Goal: Complete application form: Complete application form

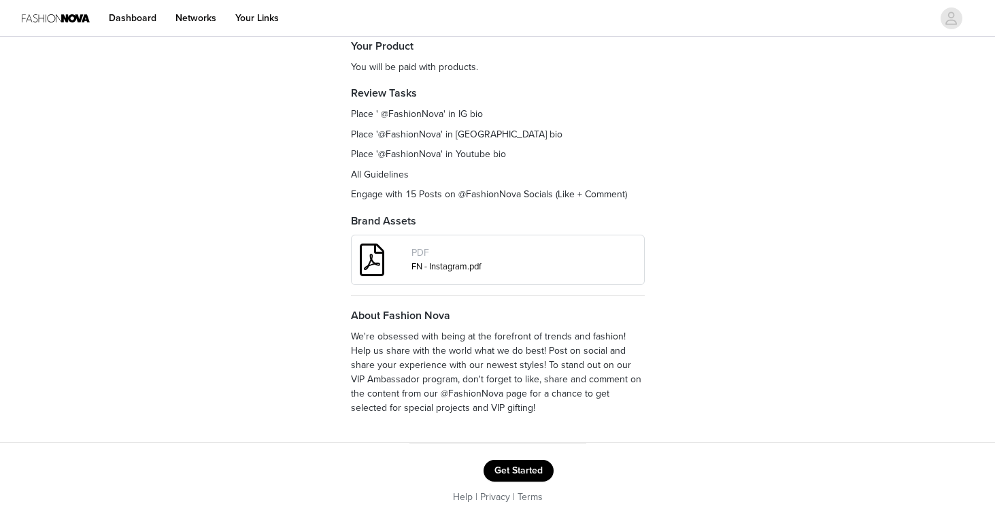
scroll to position [181, 0]
click at [516, 465] on button "Get Started" at bounding box center [519, 471] width 70 height 22
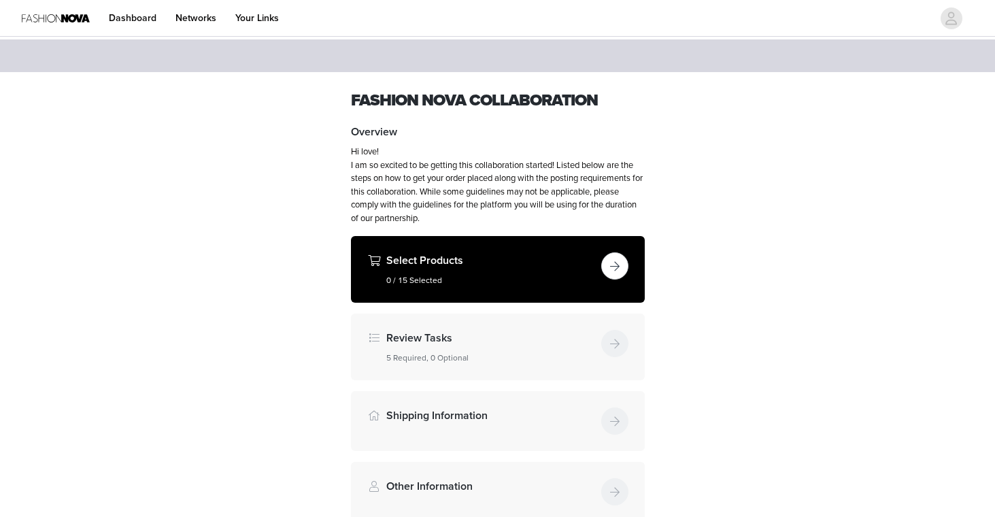
click at [613, 271] on button "button" at bounding box center [614, 265] width 27 height 27
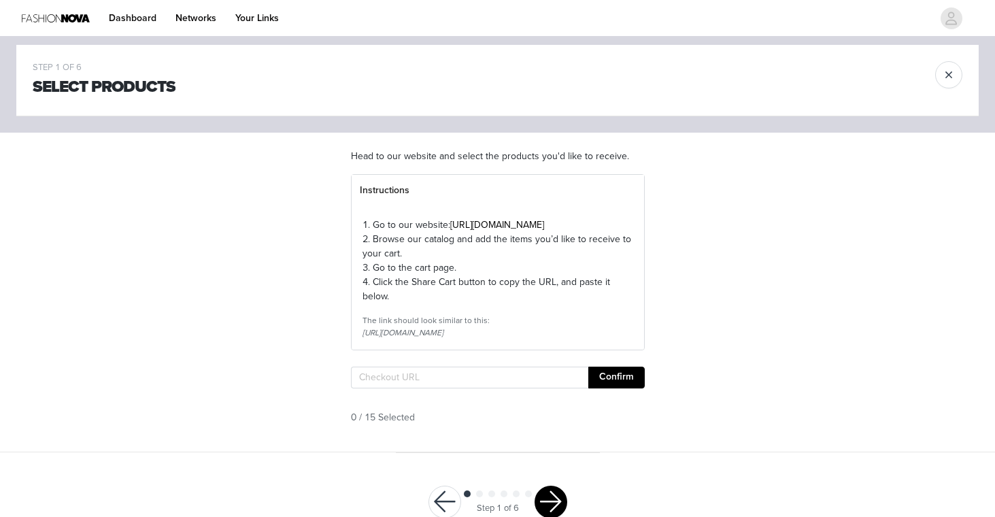
scroll to position [13, 0]
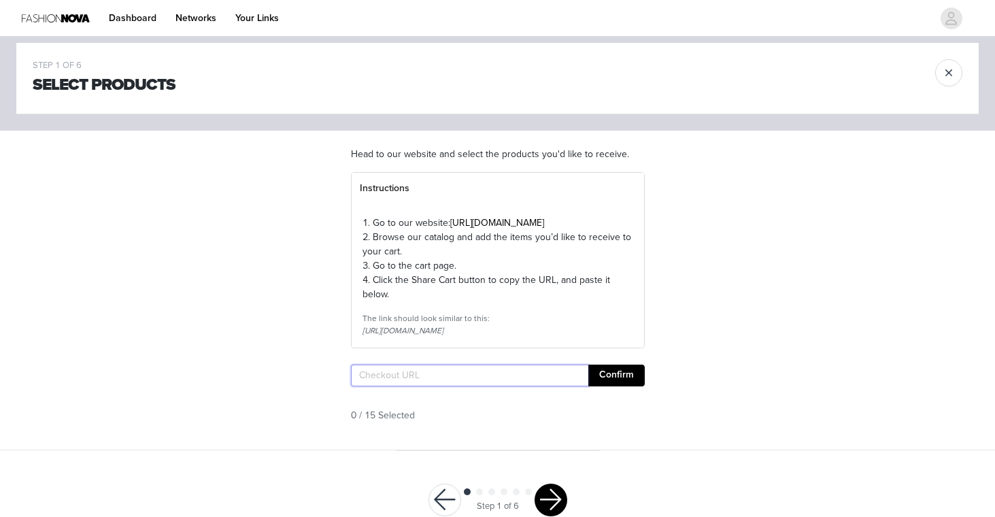
click at [431, 386] on input "text" at bounding box center [469, 376] width 237 height 22
paste input "[URL][DOMAIN_NAME]"
type input "[URL][DOMAIN_NAME]"
click at [615, 386] on button "Confirm" at bounding box center [616, 376] width 56 height 22
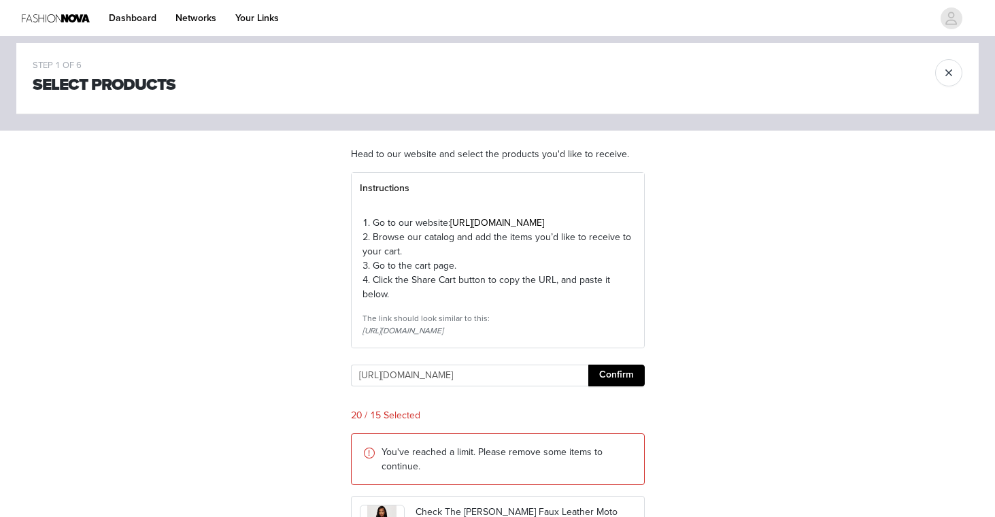
click at [615, 386] on button "Confirm" at bounding box center [616, 376] width 56 height 22
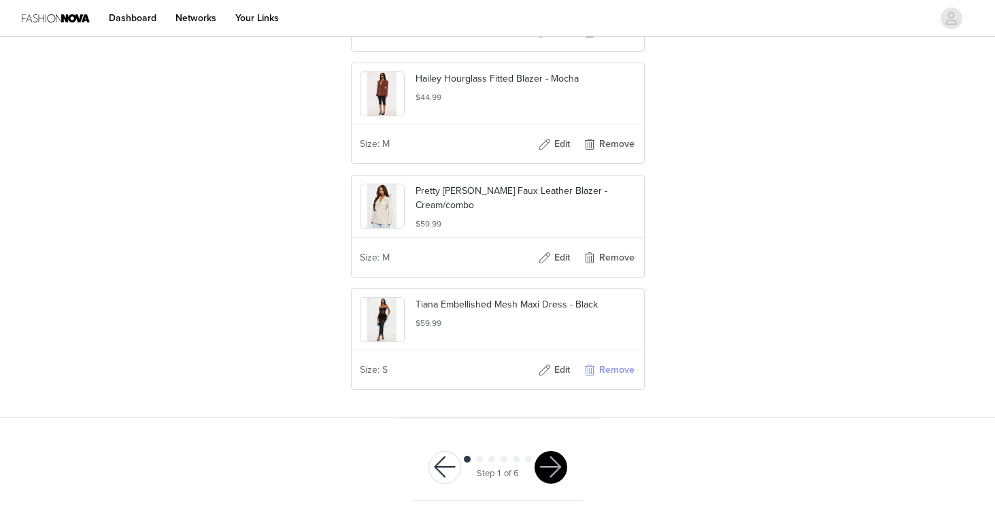
click at [611, 381] on button "Remove" at bounding box center [609, 370] width 54 height 22
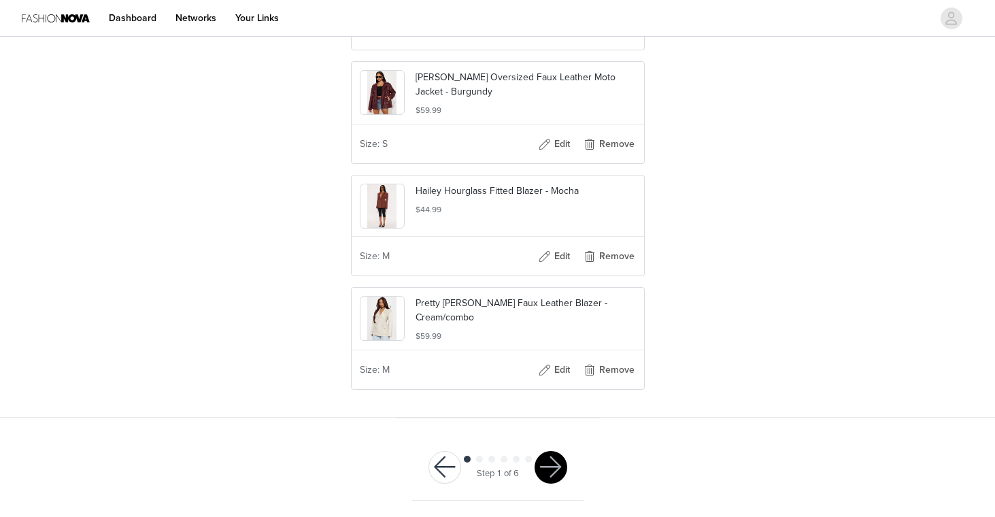
click at [611, 381] on div "Size: M Edit Remove" at bounding box center [498, 370] width 292 height 38
click at [611, 373] on button "Remove" at bounding box center [609, 370] width 54 height 22
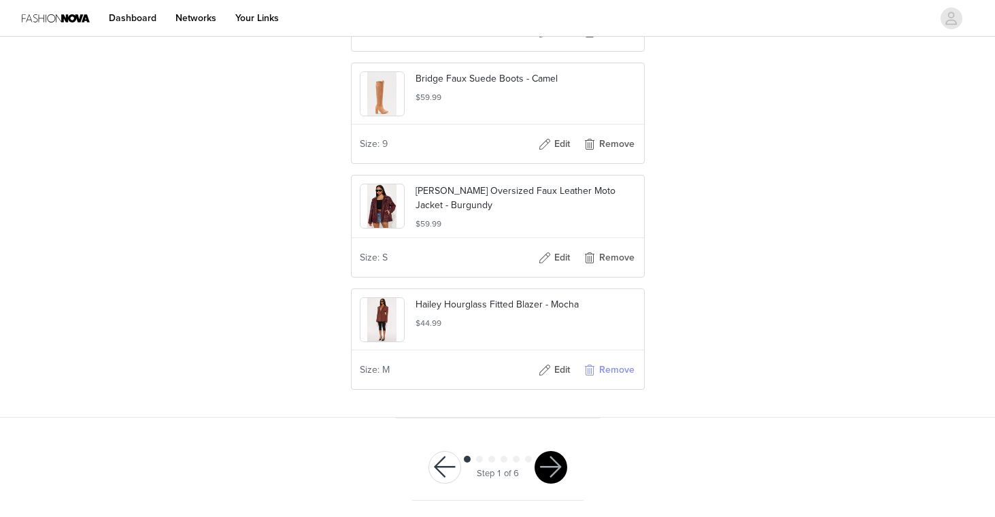
click at [611, 373] on button "Remove" at bounding box center [609, 370] width 54 height 22
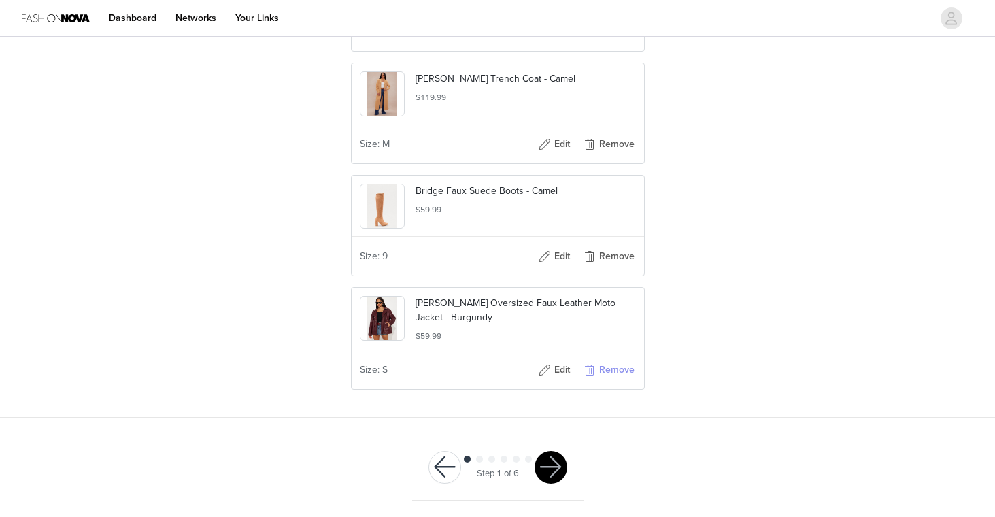
click at [611, 373] on button "Remove" at bounding box center [609, 370] width 54 height 22
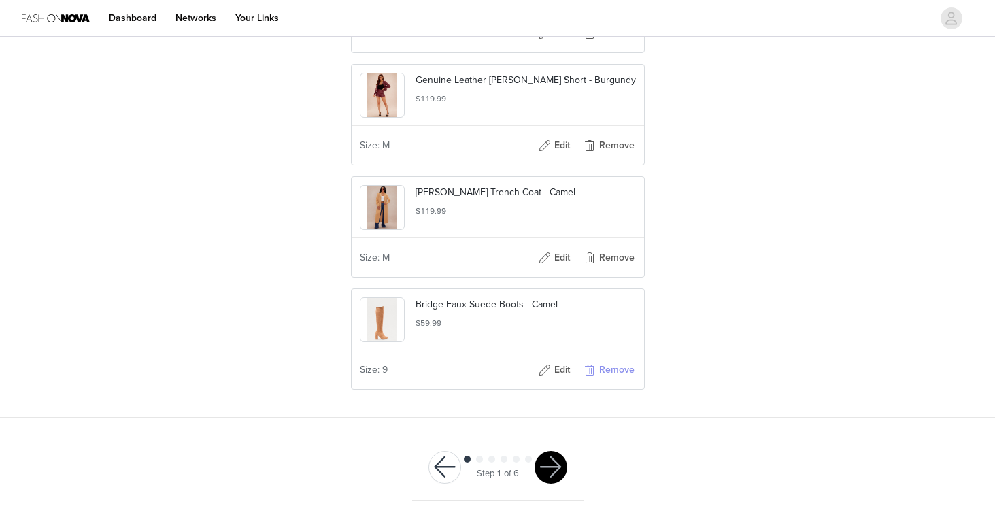
click at [611, 373] on button "Remove" at bounding box center [609, 370] width 54 height 22
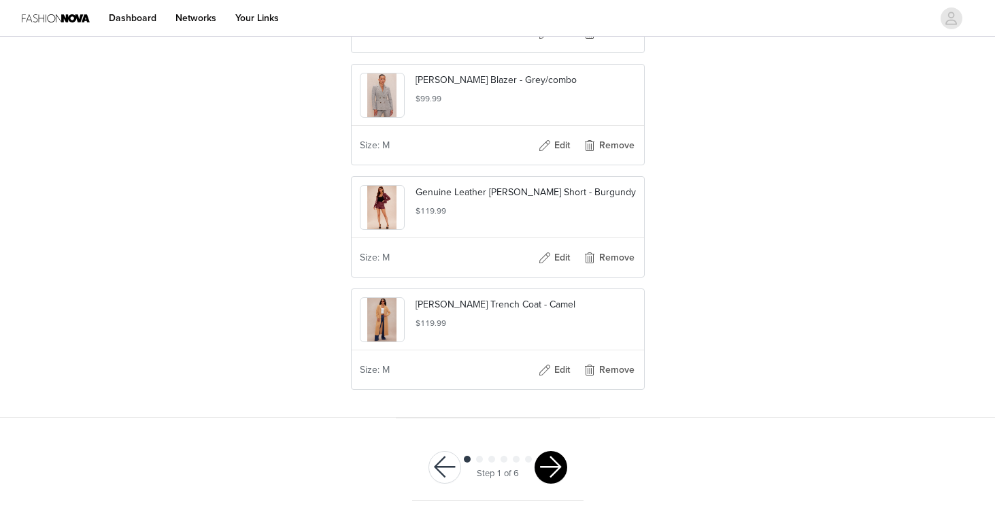
scroll to position [1758, 0]
click at [550, 465] on button "button" at bounding box center [551, 467] width 33 height 33
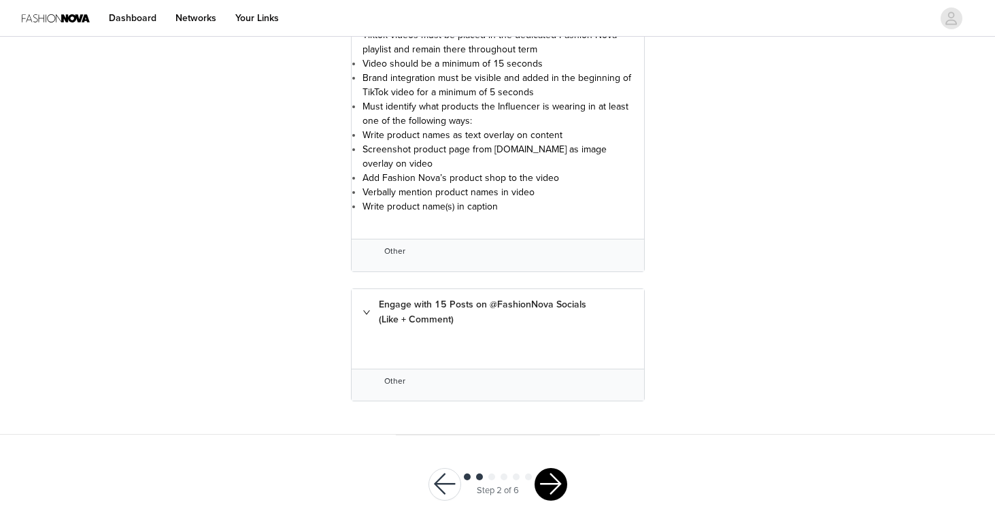
scroll to position [2525, 0]
click at [549, 452] on div "Step 2 of 6" at bounding box center [497, 485] width 171 height 66
click at [549, 472] on button "button" at bounding box center [551, 485] width 33 height 33
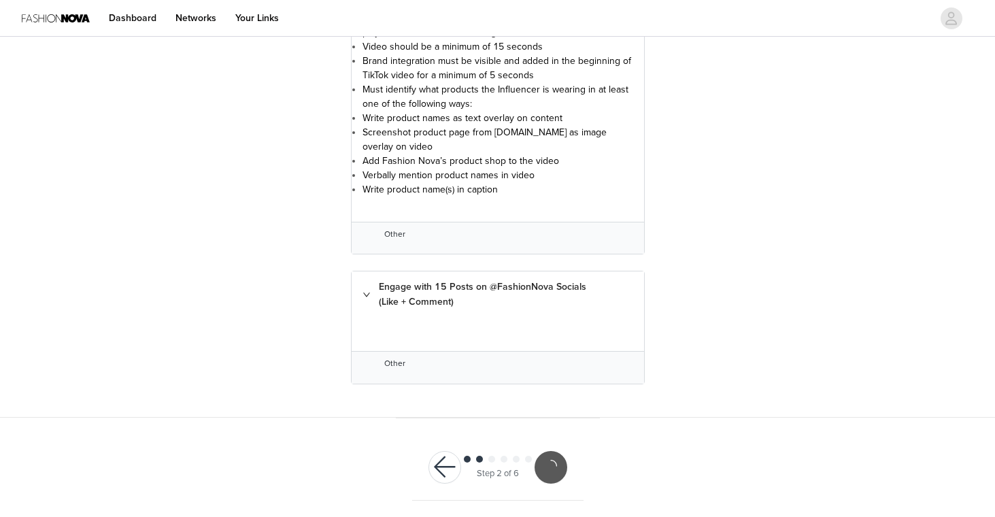
scroll to position [2475, 0]
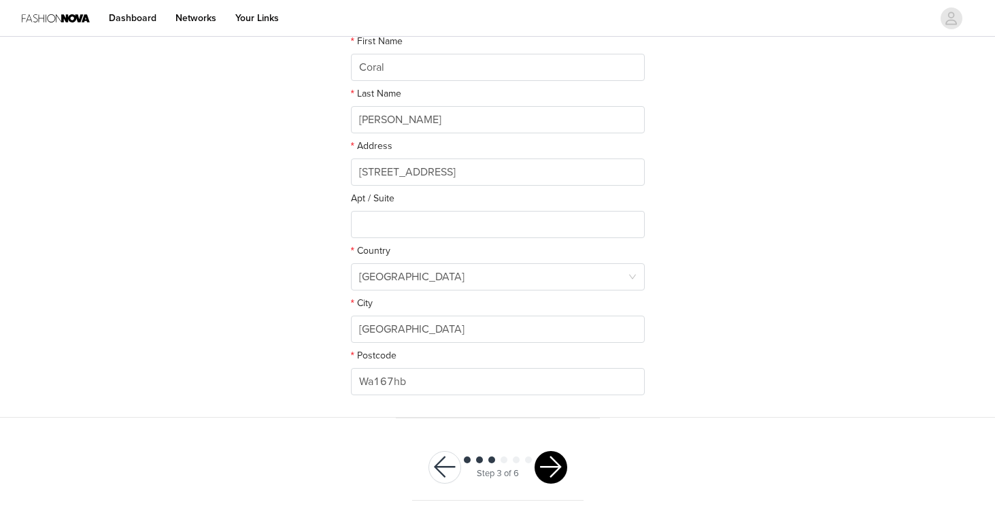
scroll to position [273, 0]
click at [551, 457] on button "button" at bounding box center [551, 468] width 33 height 33
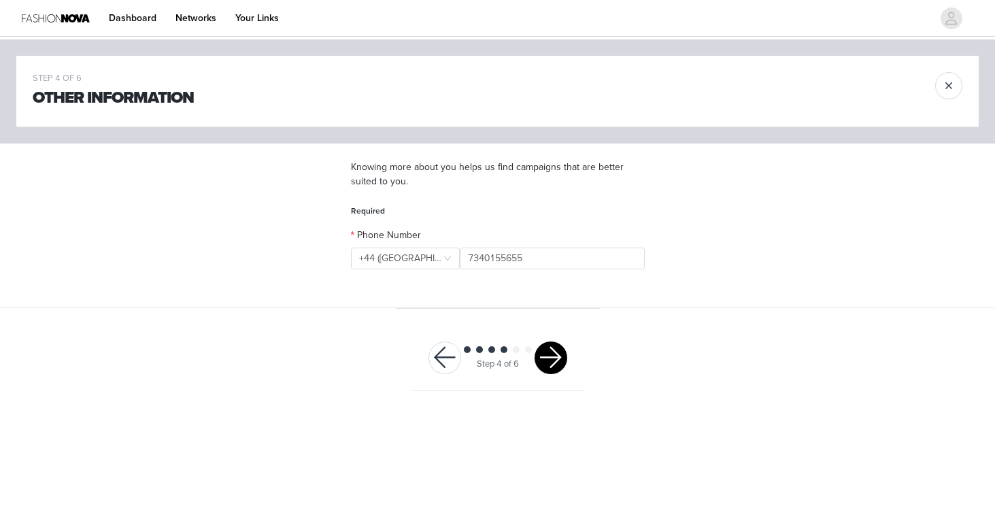
click at [547, 352] on button "button" at bounding box center [551, 357] width 33 height 33
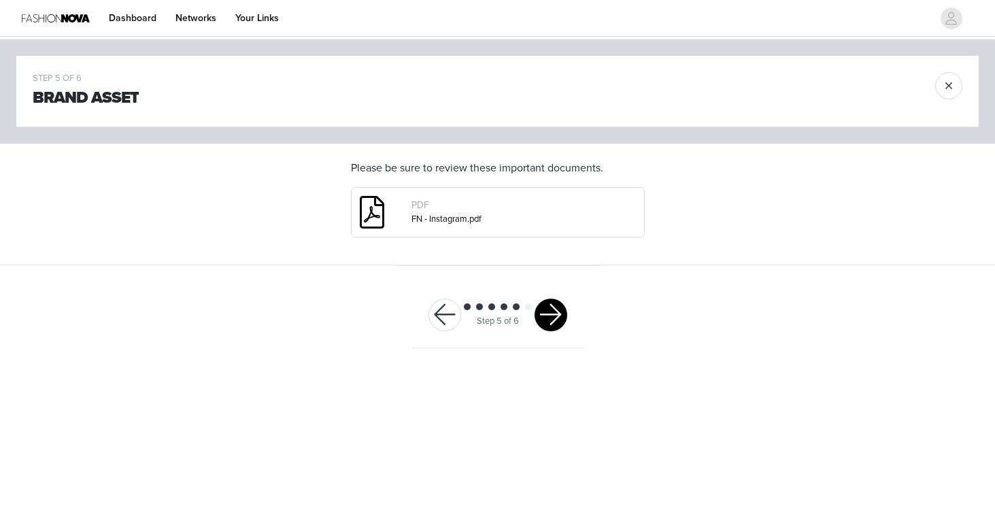
click at [558, 314] on button "button" at bounding box center [551, 315] width 33 height 33
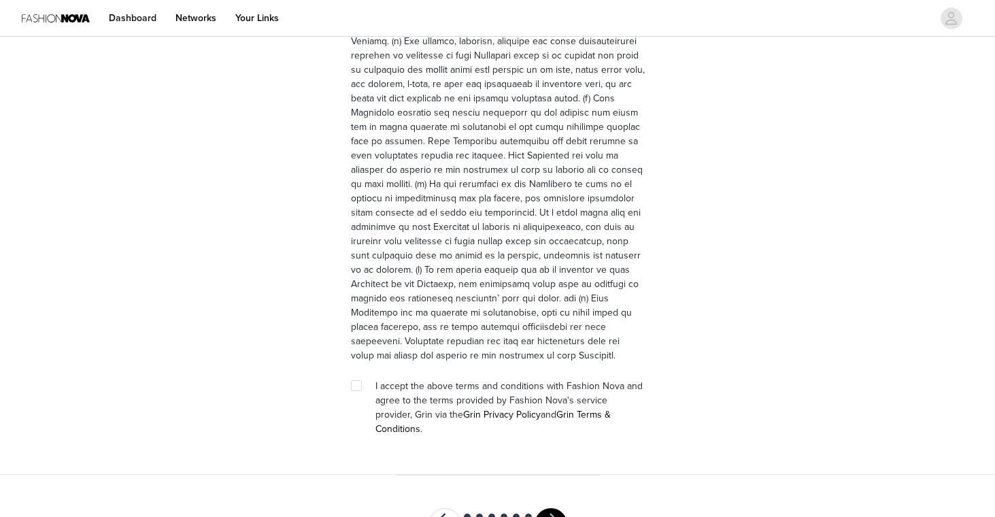
scroll to position [3734, 0]
click at [394, 381] on span "I accept the above terms and conditions with Fashion Nova and agree to the term…" at bounding box center [508, 408] width 267 height 54
click at [365, 380] on div at bounding box center [360, 387] width 19 height 14
click at [361, 381] on span at bounding box center [356, 386] width 11 height 11
click at [360, 381] on input "checkbox" at bounding box center [356, 386] width 10 height 10
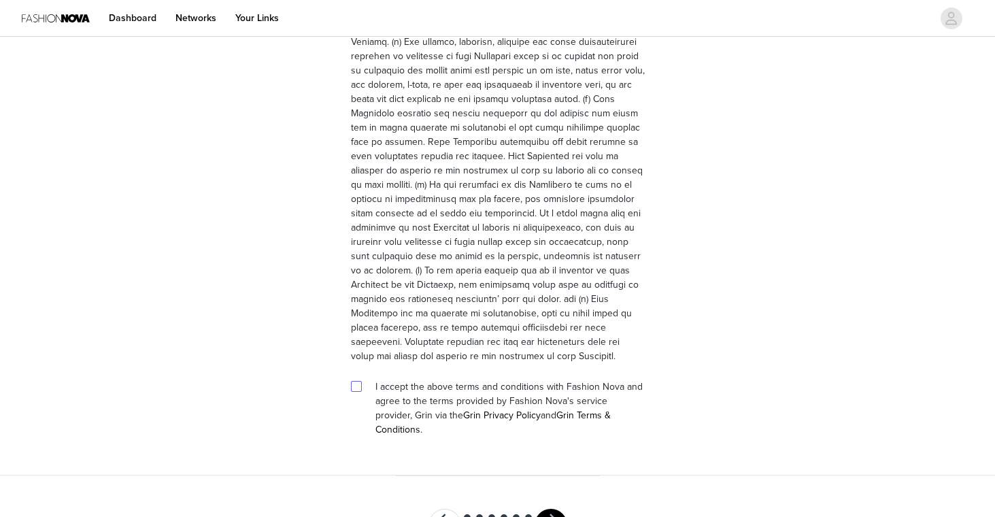
checkbox input "true"
click at [552, 509] on button "button" at bounding box center [551, 525] width 33 height 33
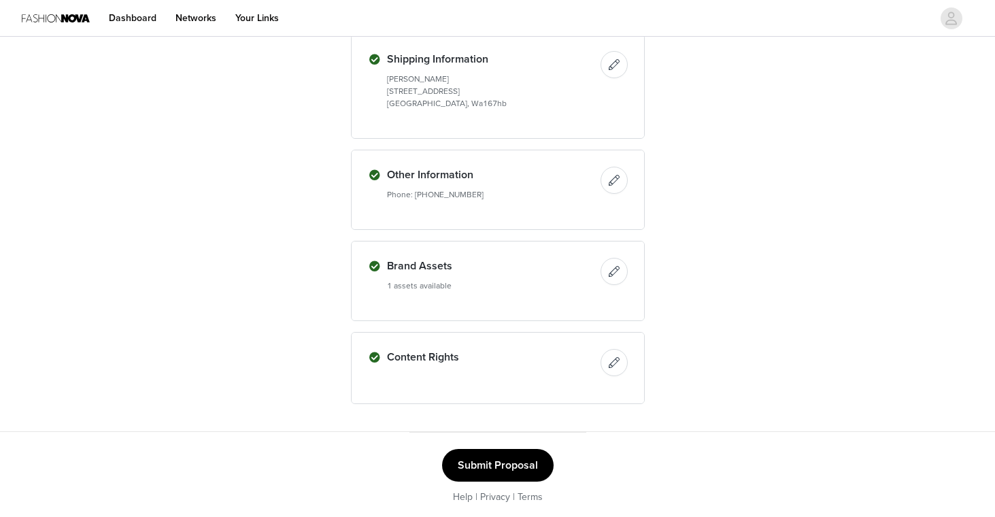
scroll to position [1233, 0]
click at [493, 456] on button "Submit Proposal" at bounding box center [498, 466] width 112 height 33
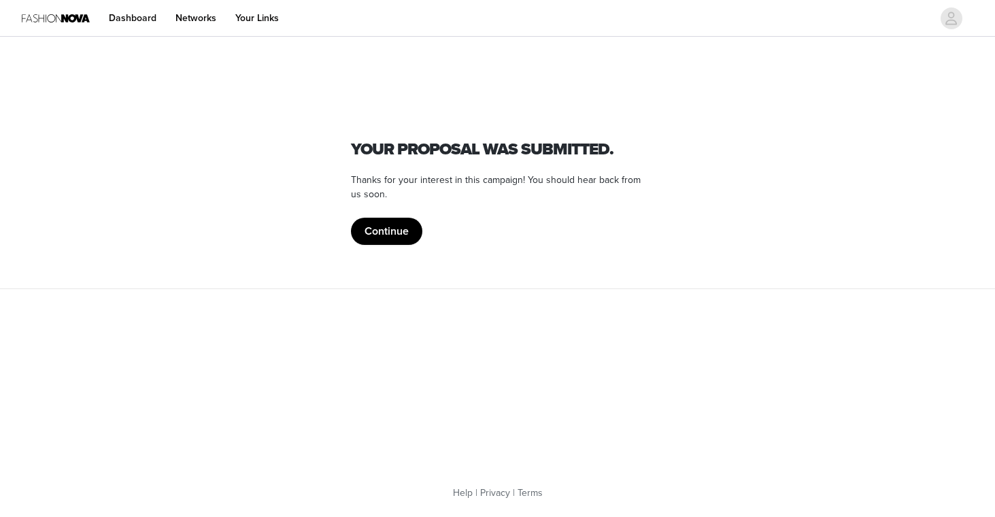
click at [379, 229] on button "Continue" at bounding box center [386, 231] width 71 height 27
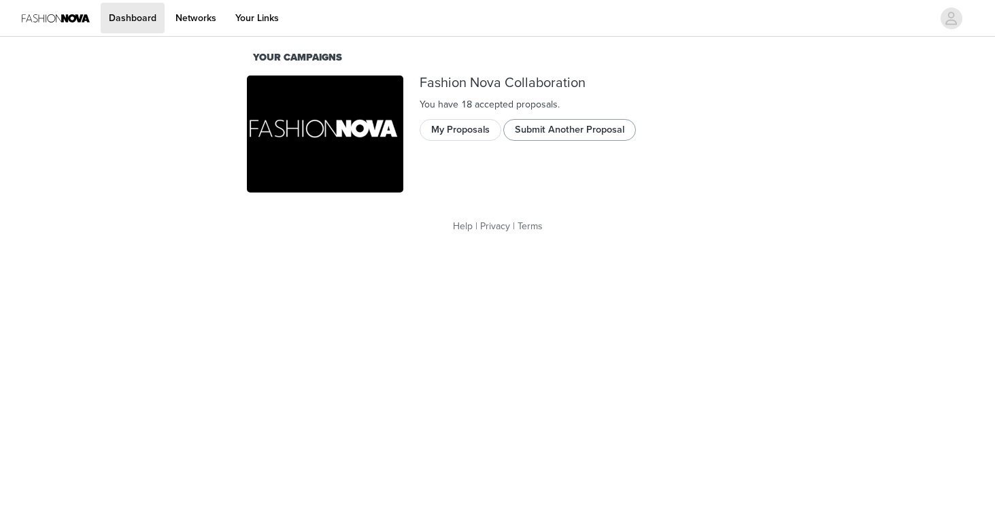
click at [558, 132] on button "Submit Another Proposal" at bounding box center [569, 130] width 133 height 22
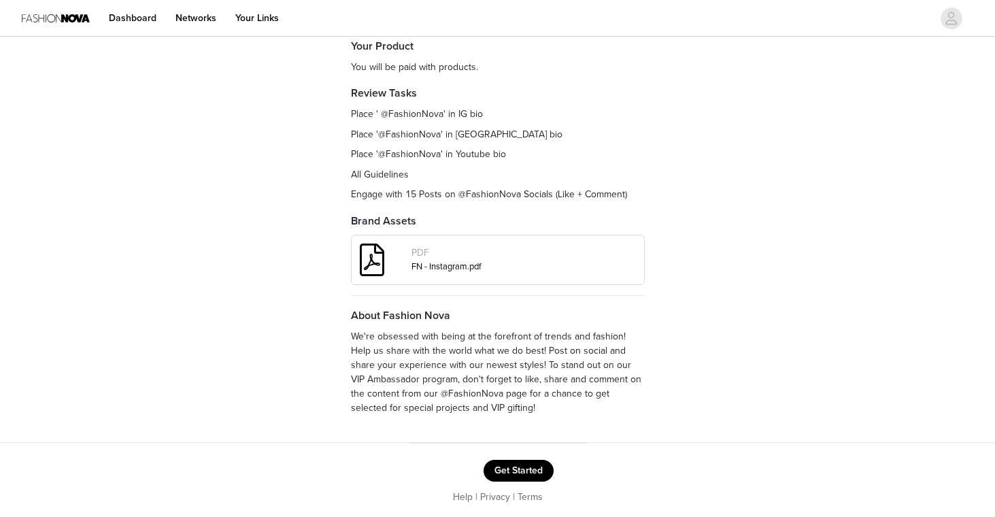
scroll to position [181, 0]
click at [519, 464] on button "Get Started" at bounding box center [519, 471] width 70 height 22
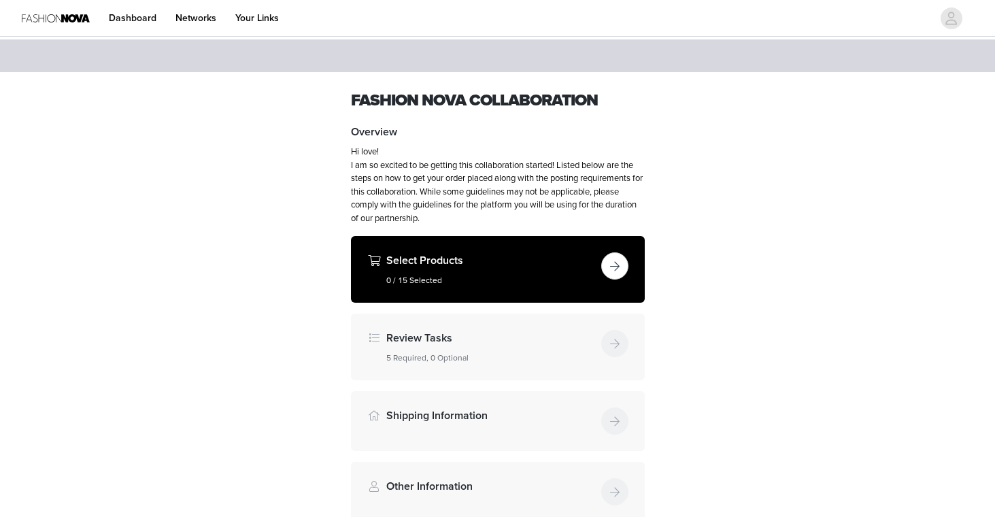
click at [624, 260] on button "button" at bounding box center [614, 265] width 27 height 27
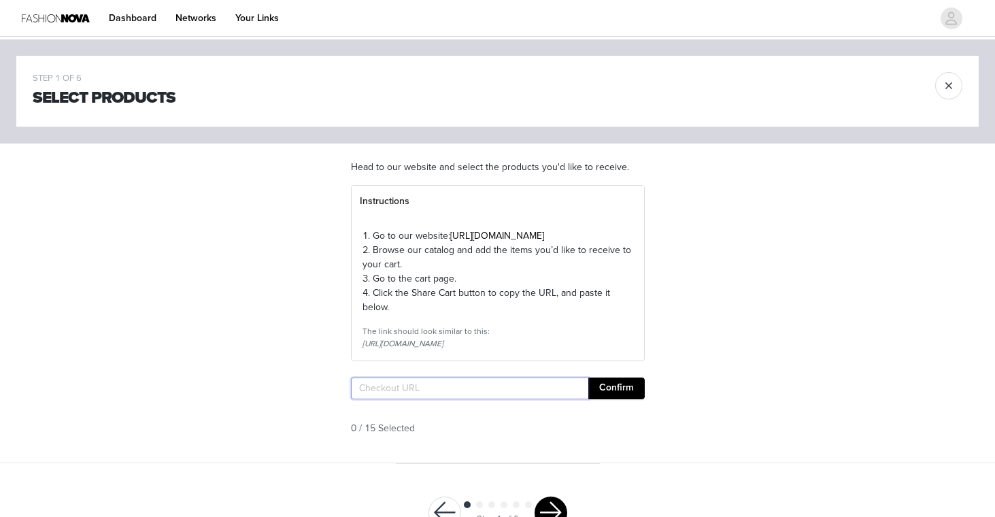
click at [394, 399] on input "text" at bounding box center [469, 388] width 237 height 22
paste input "[URL][DOMAIN_NAME]"
type input "[URL][DOMAIN_NAME]"
click at [613, 399] on button "Confirm" at bounding box center [616, 388] width 56 height 22
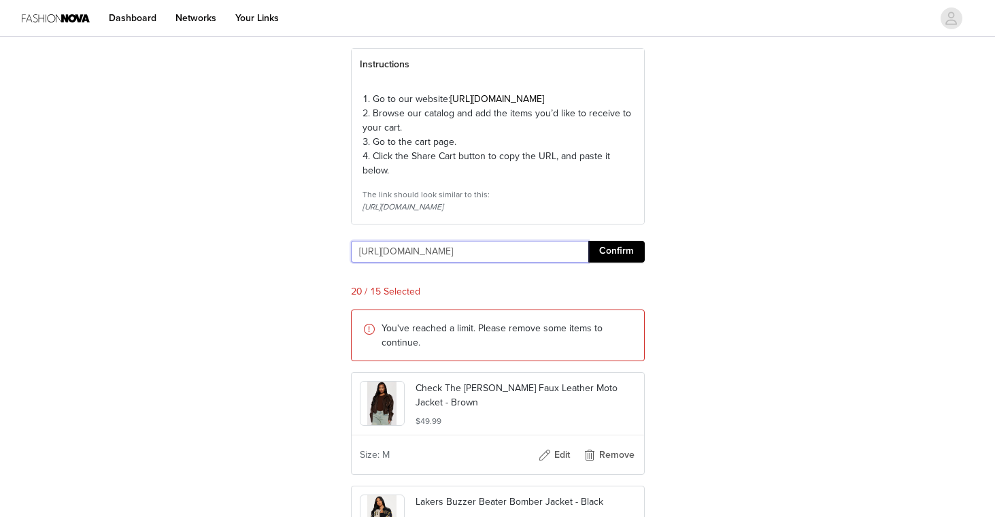
scroll to position [137, 0]
click at [605, 465] on button "Remove" at bounding box center [609, 454] width 54 height 22
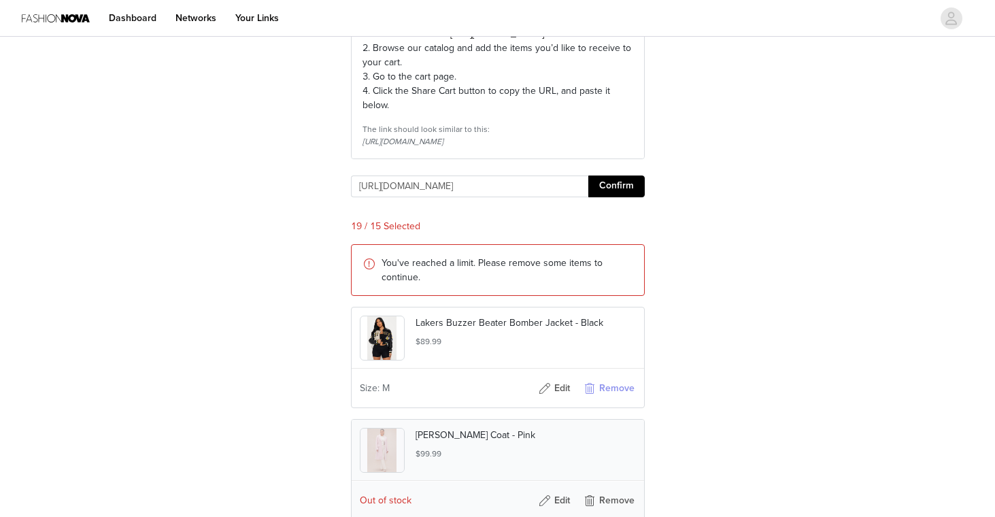
scroll to position [209, 0]
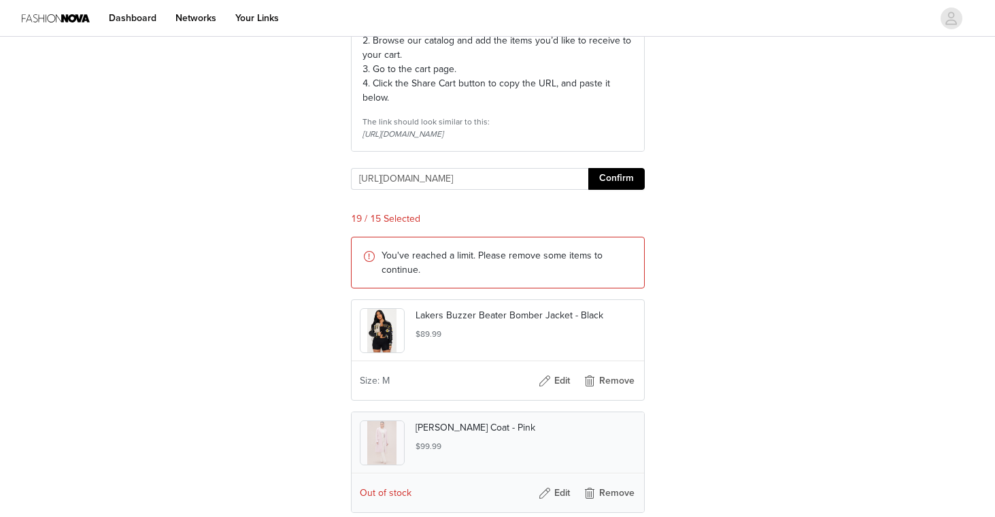
drag, startPoint x: 607, startPoint y: 402, endPoint x: 837, endPoint y: 311, distance: 246.7
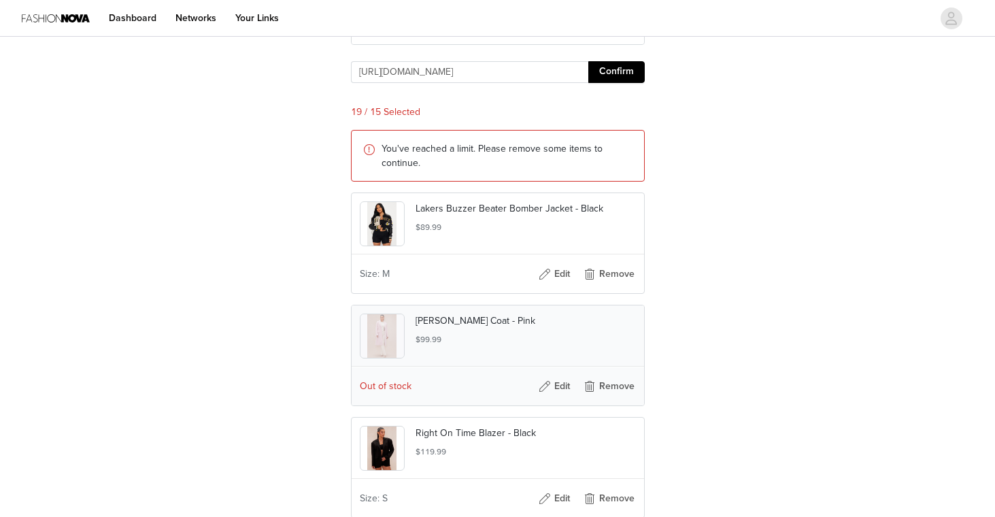
scroll to position [317, 0]
click at [613, 284] on button "Remove" at bounding box center [609, 274] width 54 height 22
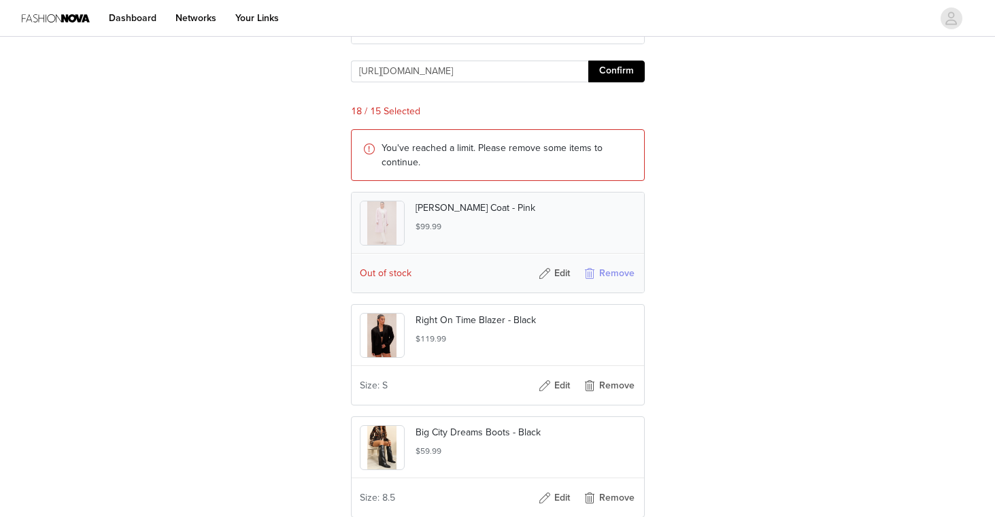
click at [613, 284] on button "Remove" at bounding box center [609, 274] width 54 height 22
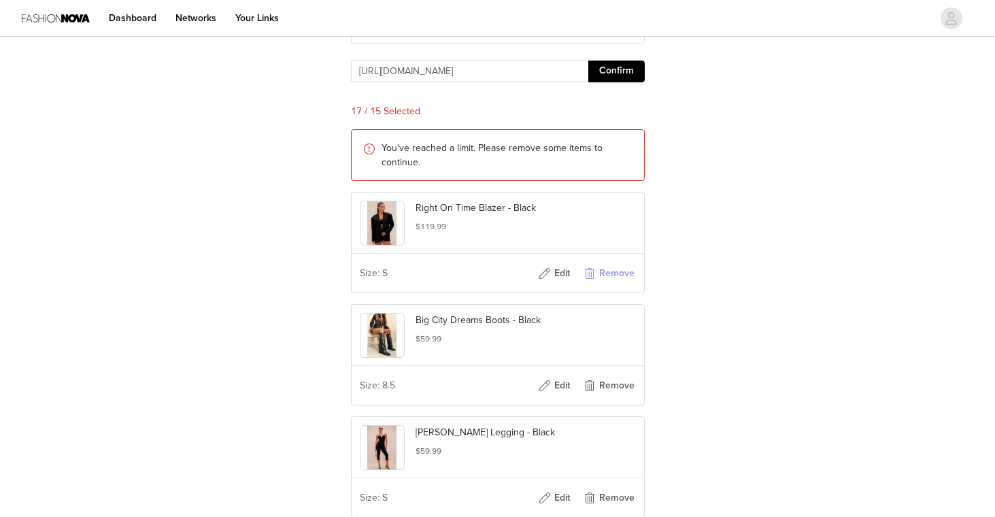
click at [613, 284] on button "Remove" at bounding box center [609, 274] width 54 height 22
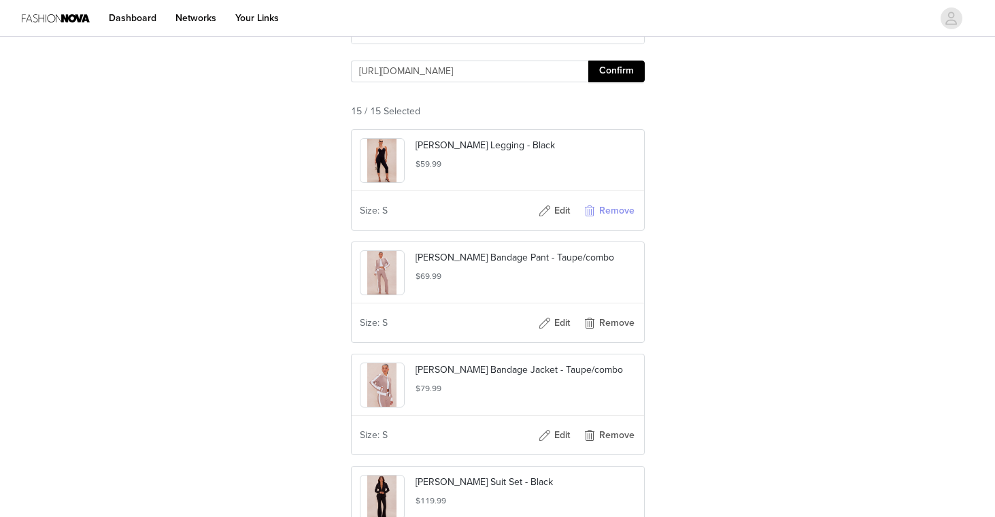
click at [608, 222] on button "Remove" at bounding box center [609, 211] width 54 height 22
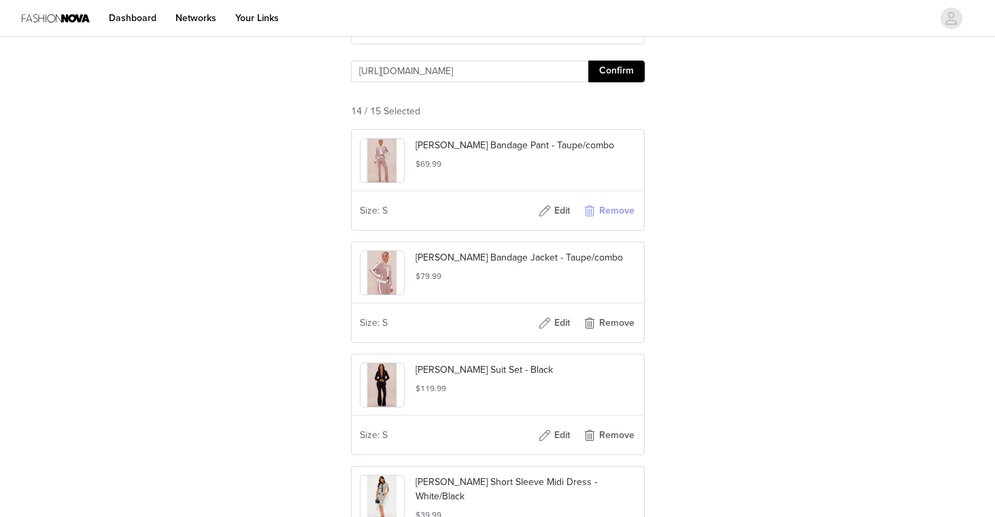
click at [608, 222] on button "Remove" at bounding box center [609, 211] width 54 height 22
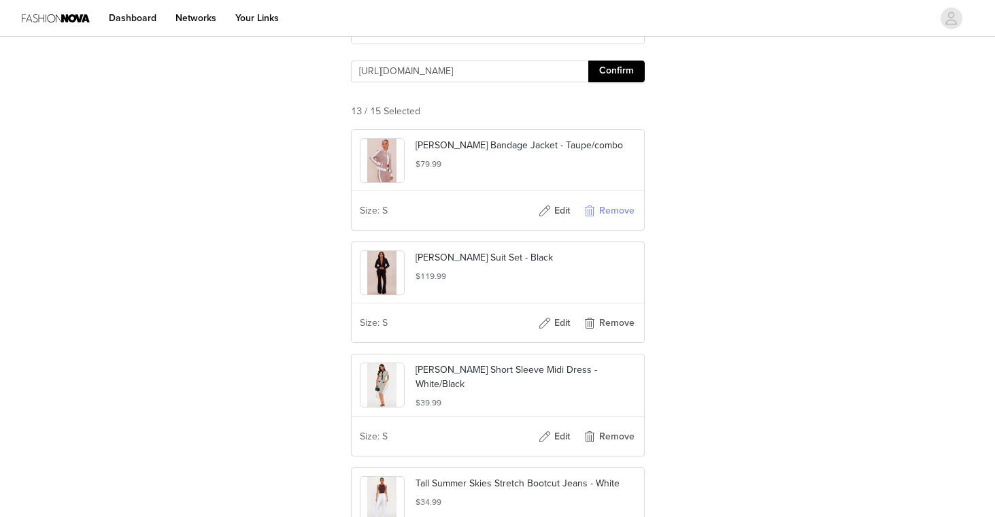
click at [608, 222] on button "Remove" at bounding box center [609, 211] width 54 height 22
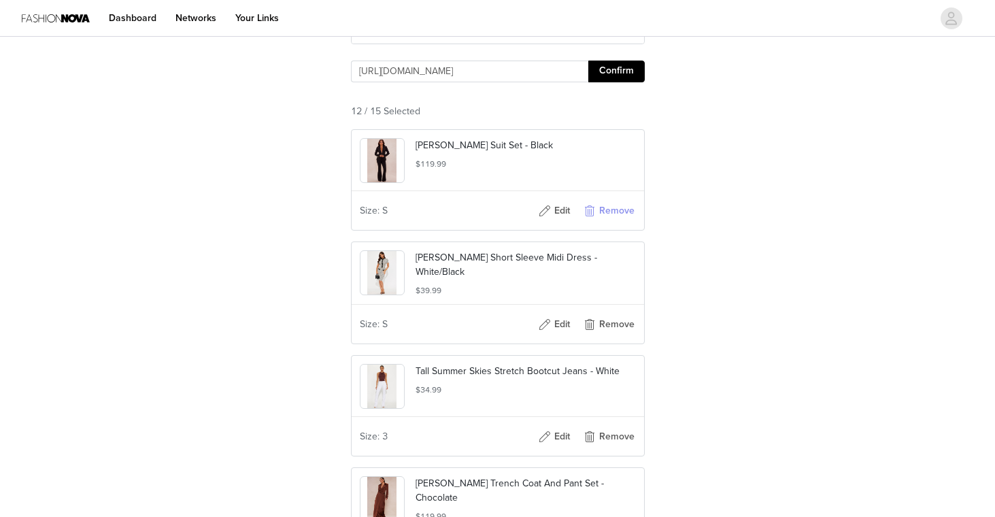
click at [608, 222] on button "Remove" at bounding box center [609, 211] width 54 height 22
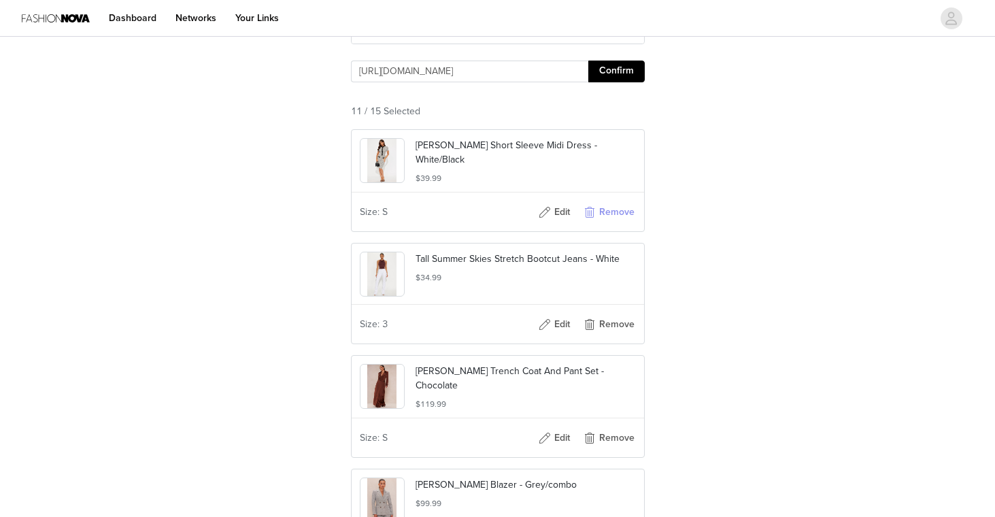
click at [608, 223] on button "Remove" at bounding box center [609, 212] width 54 height 22
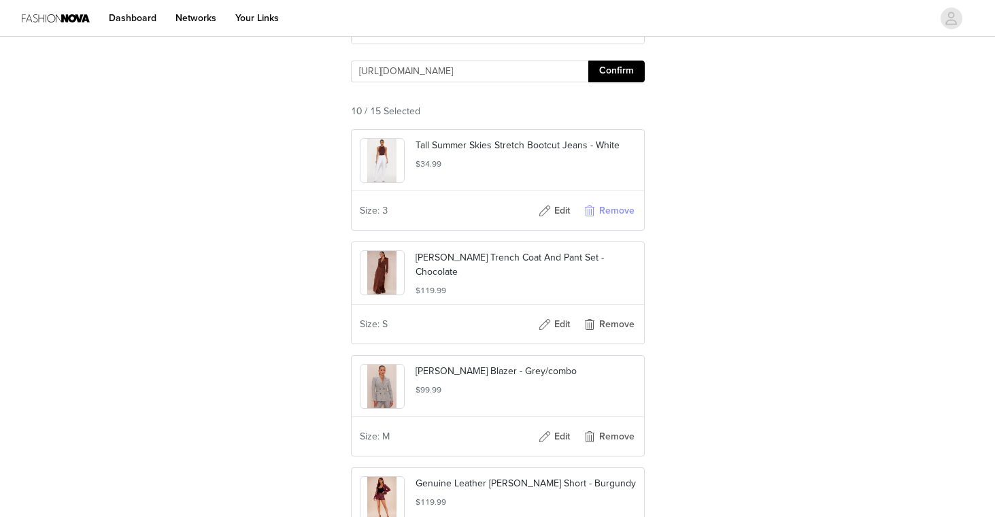
click at [608, 222] on button "Remove" at bounding box center [609, 211] width 54 height 22
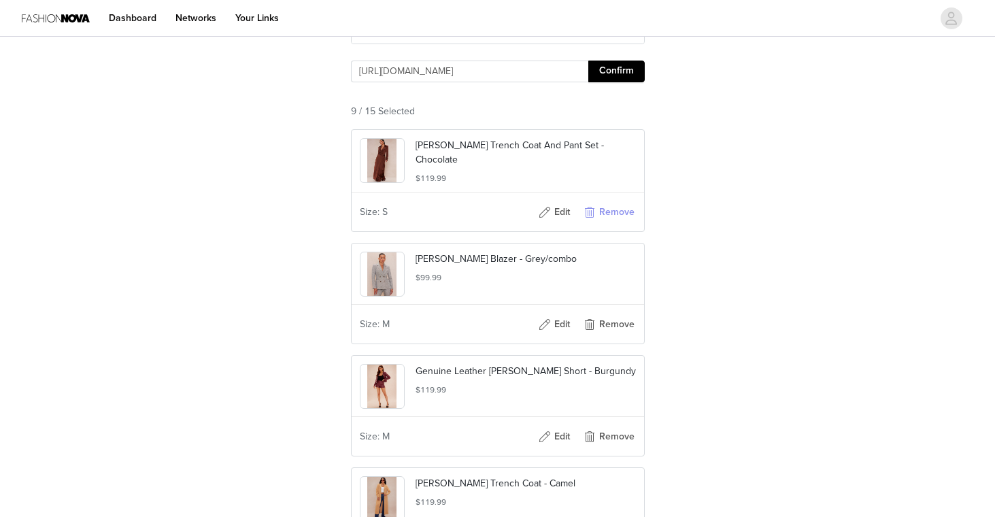
click at [608, 223] on button "Remove" at bounding box center [609, 212] width 54 height 22
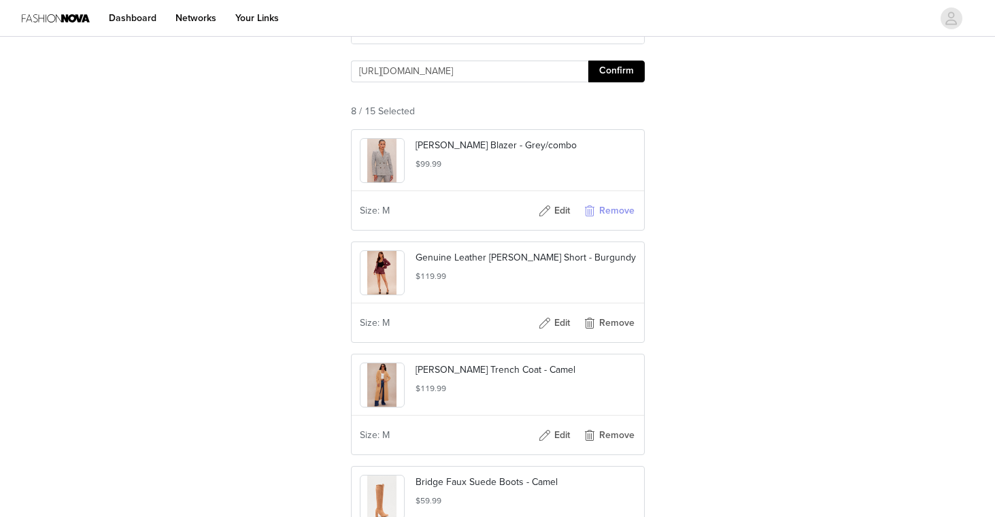
click at [608, 222] on button "Remove" at bounding box center [609, 211] width 54 height 22
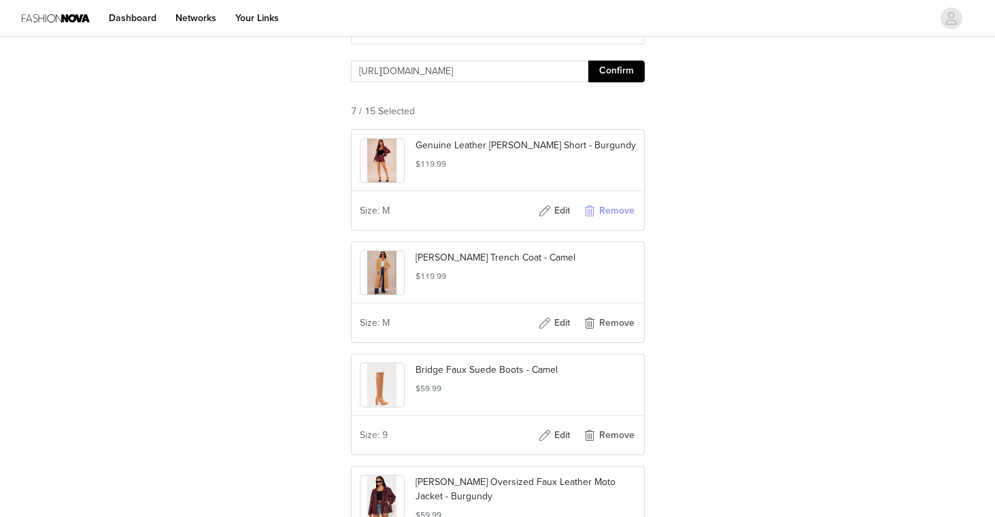
click at [608, 222] on button "Remove" at bounding box center [609, 211] width 54 height 22
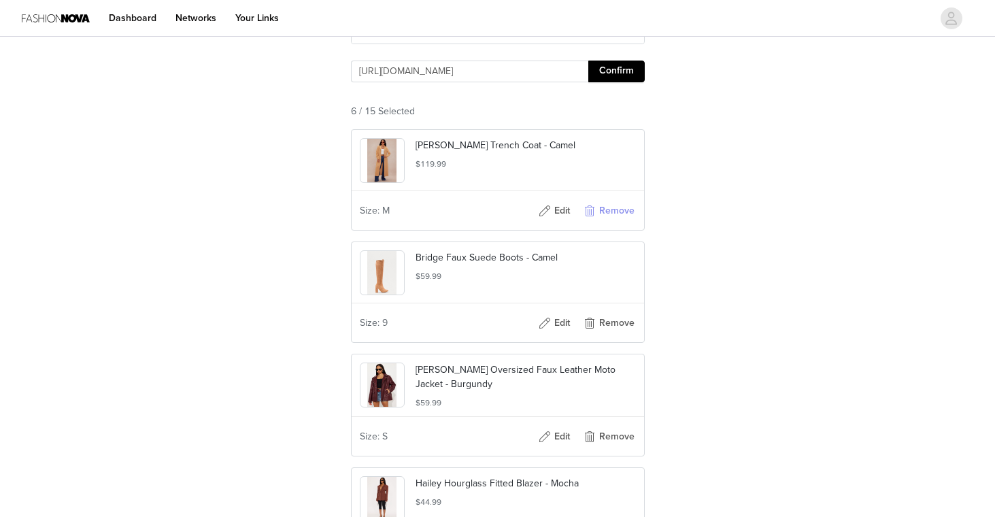
click at [608, 222] on button "Remove" at bounding box center [609, 211] width 54 height 22
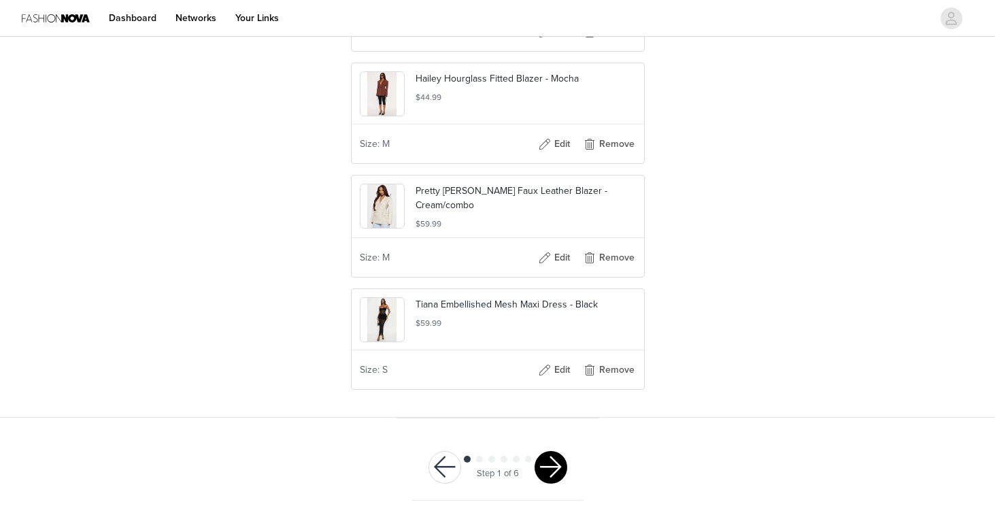
scroll to position [634, 0]
click at [560, 467] on button "button" at bounding box center [551, 467] width 33 height 33
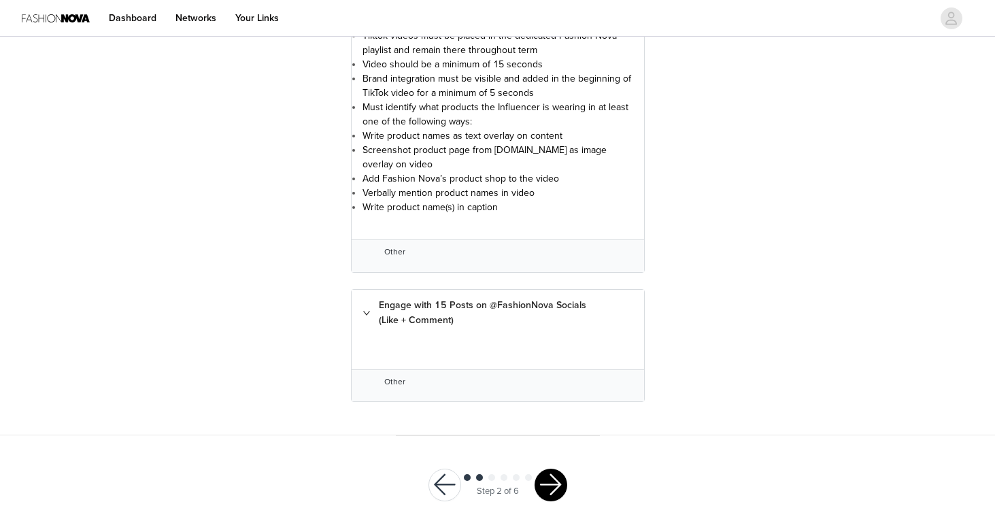
click at [541, 472] on button "button" at bounding box center [551, 485] width 33 height 33
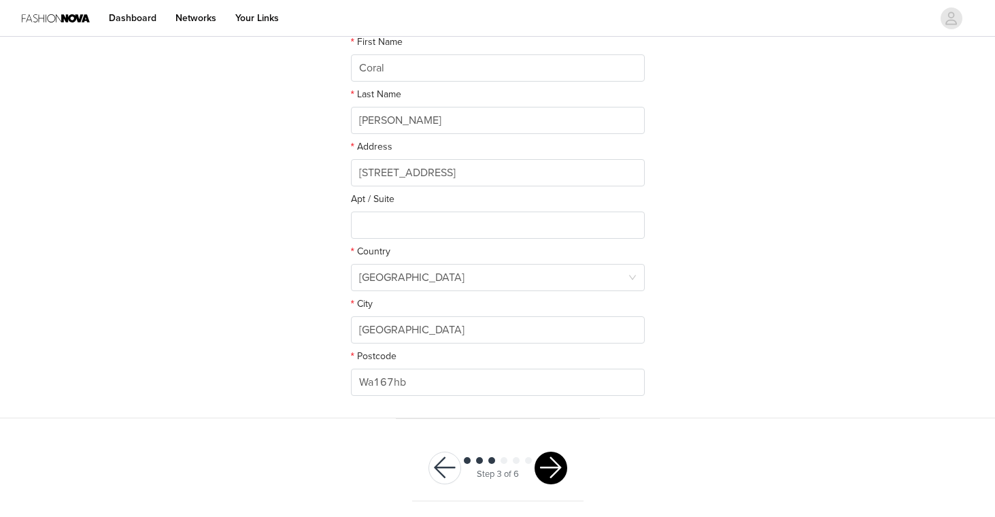
click at [554, 463] on button "button" at bounding box center [551, 468] width 33 height 33
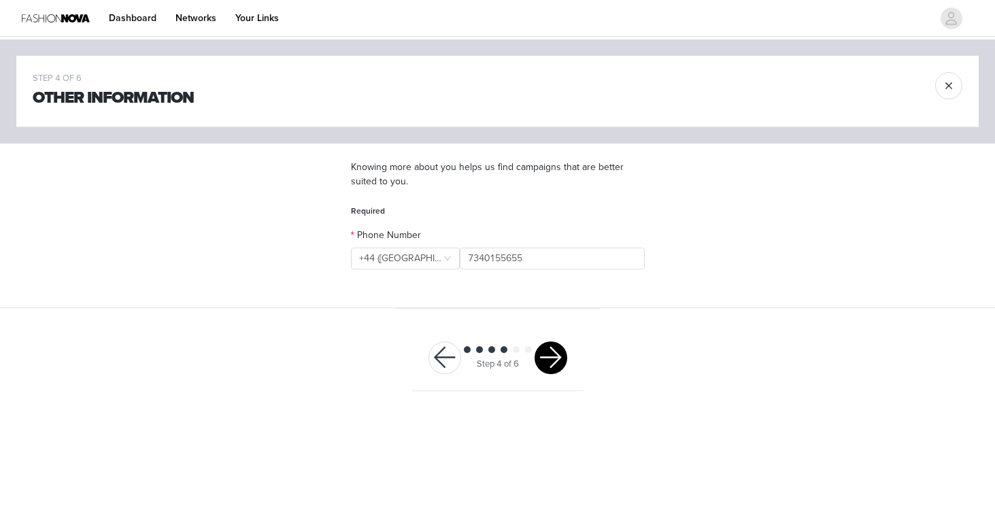
click at [556, 365] on button "button" at bounding box center [551, 357] width 33 height 33
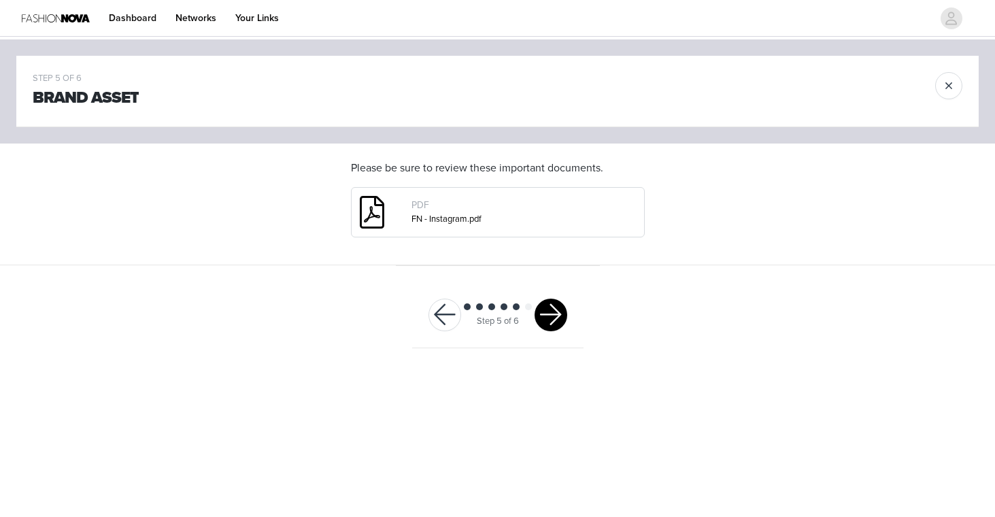
click at [552, 313] on button "button" at bounding box center [551, 315] width 33 height 33
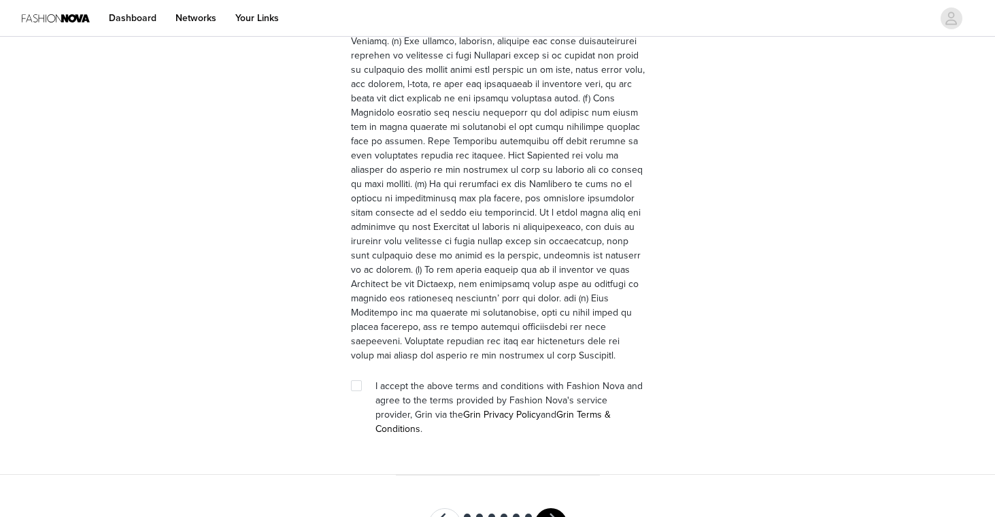
scroll to position [3734, 0]
click at [354, 381] on span at bounding box center [356, 386] width 11 height 11
click at [354, 381] on input "checkbox" at bounding box center [356, 386] width 10 height 10
checkbox input "true"
click at [553, 509] on button "button" at bounding box center [551, 525] width 33 height 33
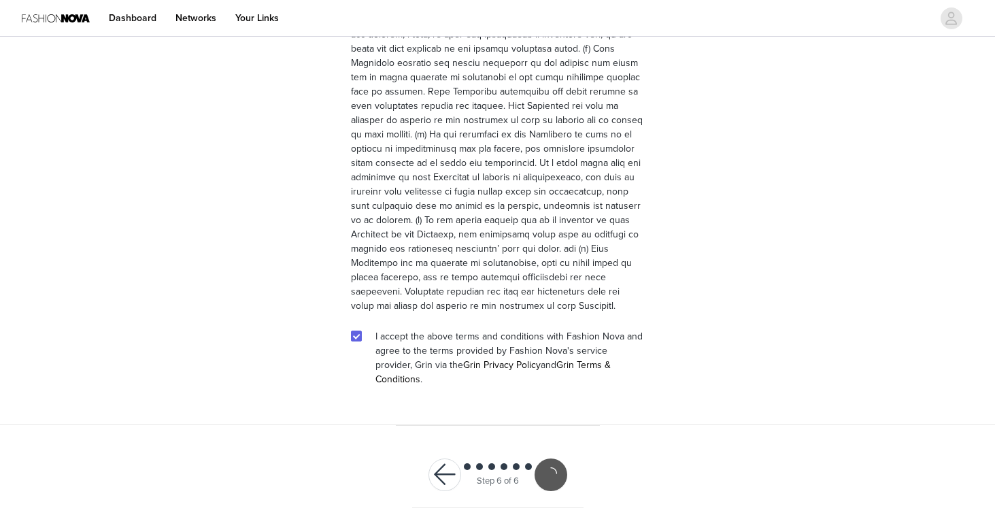
scroll to position [3684, 0]
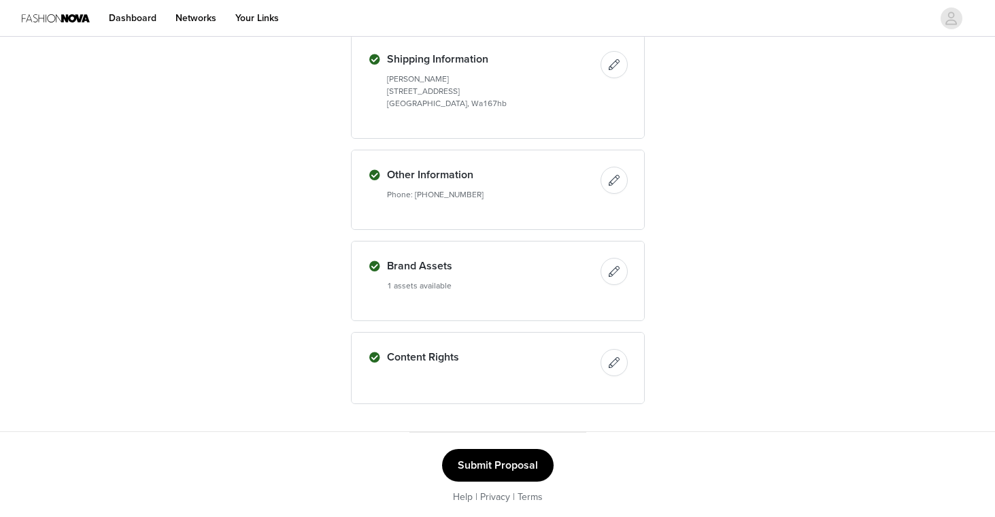
scroll to position [743, 0]
click at [481, 460] on button "Submit Proposal" at bounding box center [498, 466] width 112 height 33
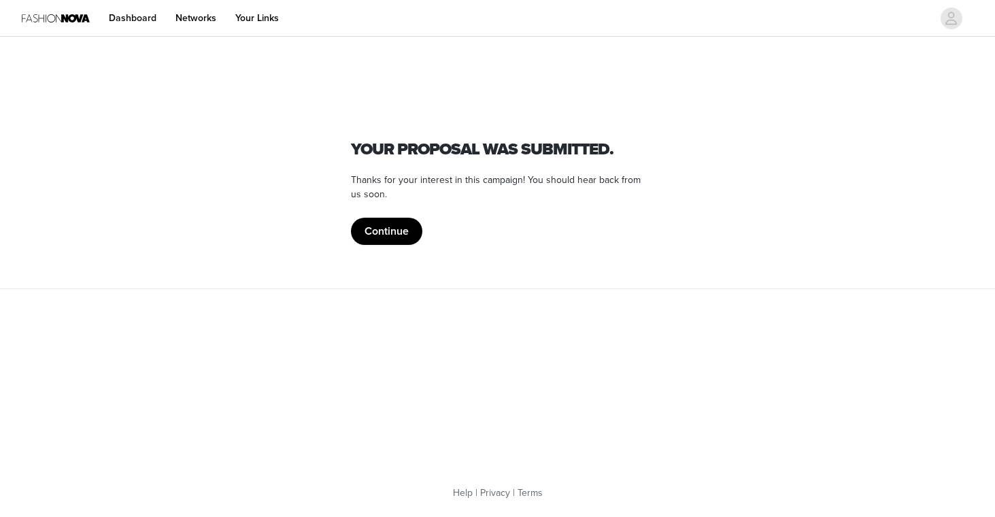
click at [368, 233] on button "Continue" at bounding box center [386, 231] width 71 height 27
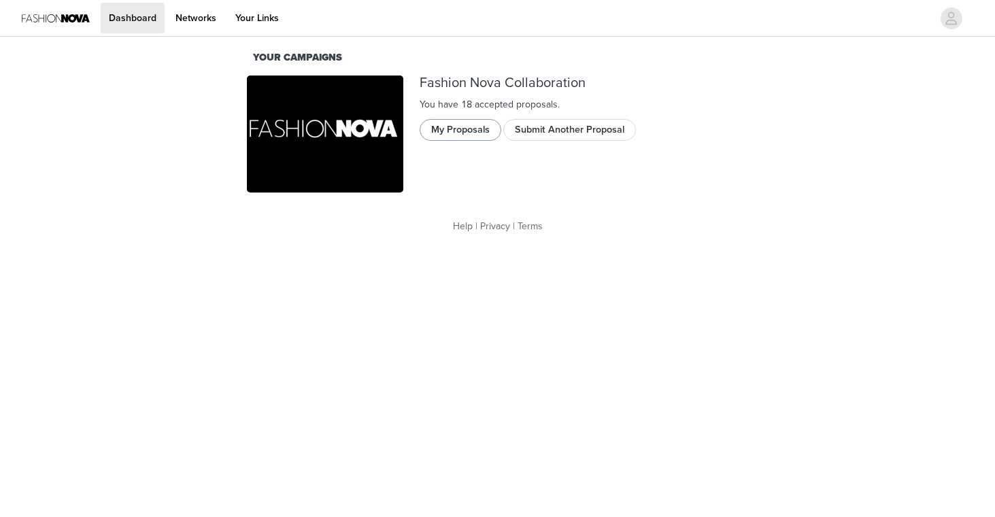
click at [457, 129] on button "My Proposals" at bounding box center [461, 130] width 82 height 22
